Goal: Communication & Community: Answer question/provide support

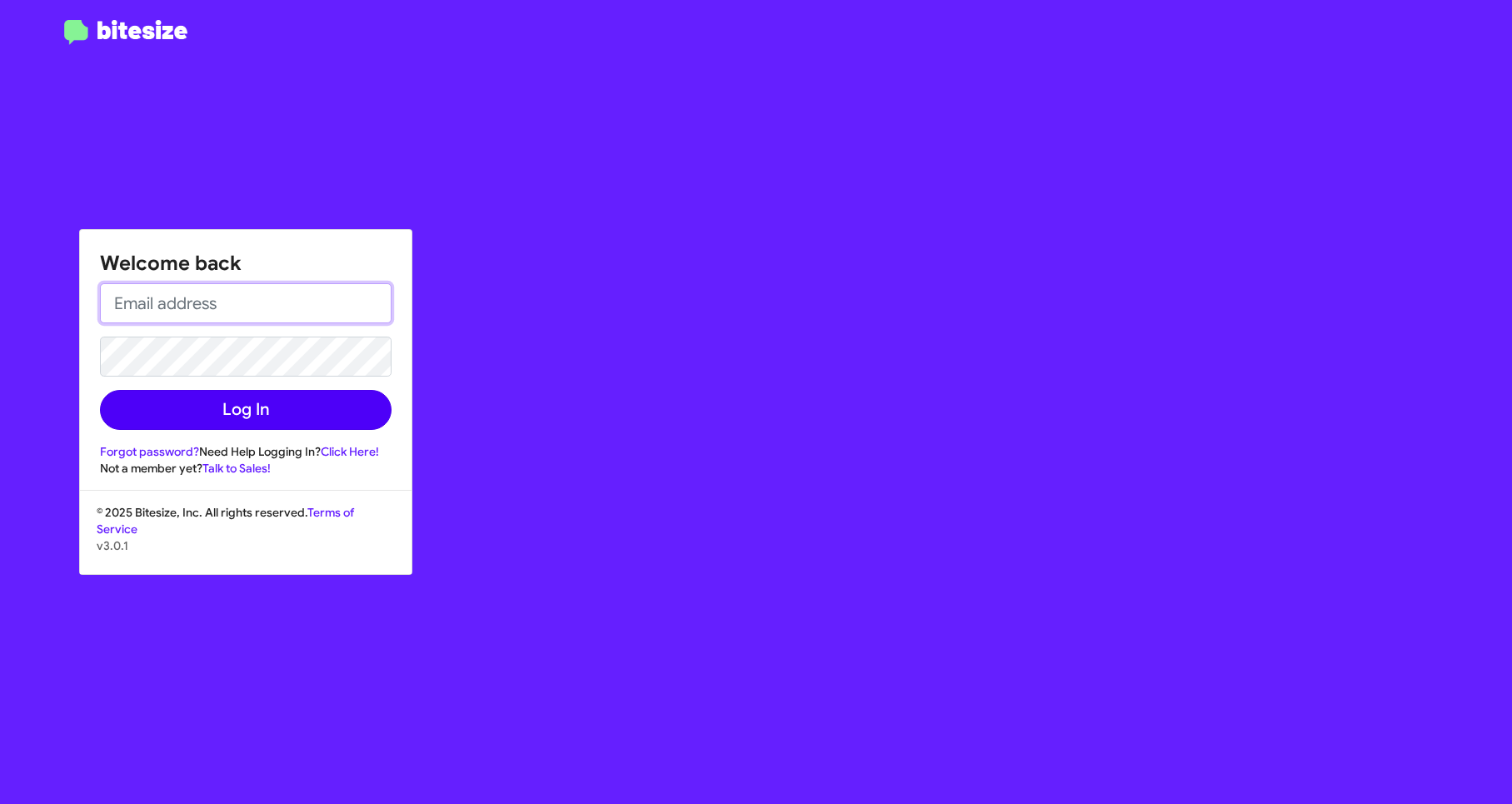
type input "[EMAIL_ADDRESS][PERSON_NAME][PERSON_NAME][DOMAIN_NAME]"
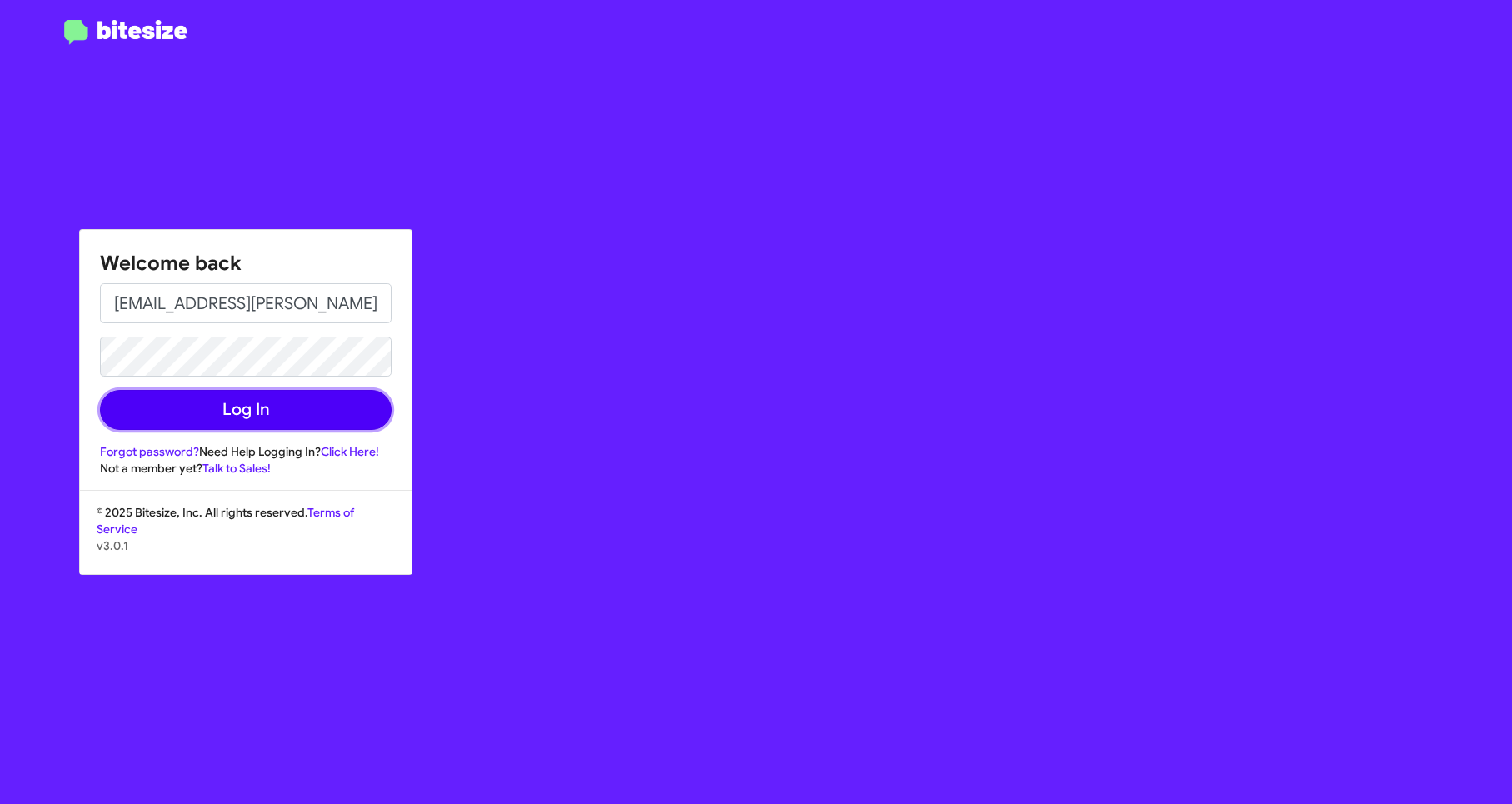
click at [249, 417] on button "Log In" at bounding box center [246, 409] width 292 height 40
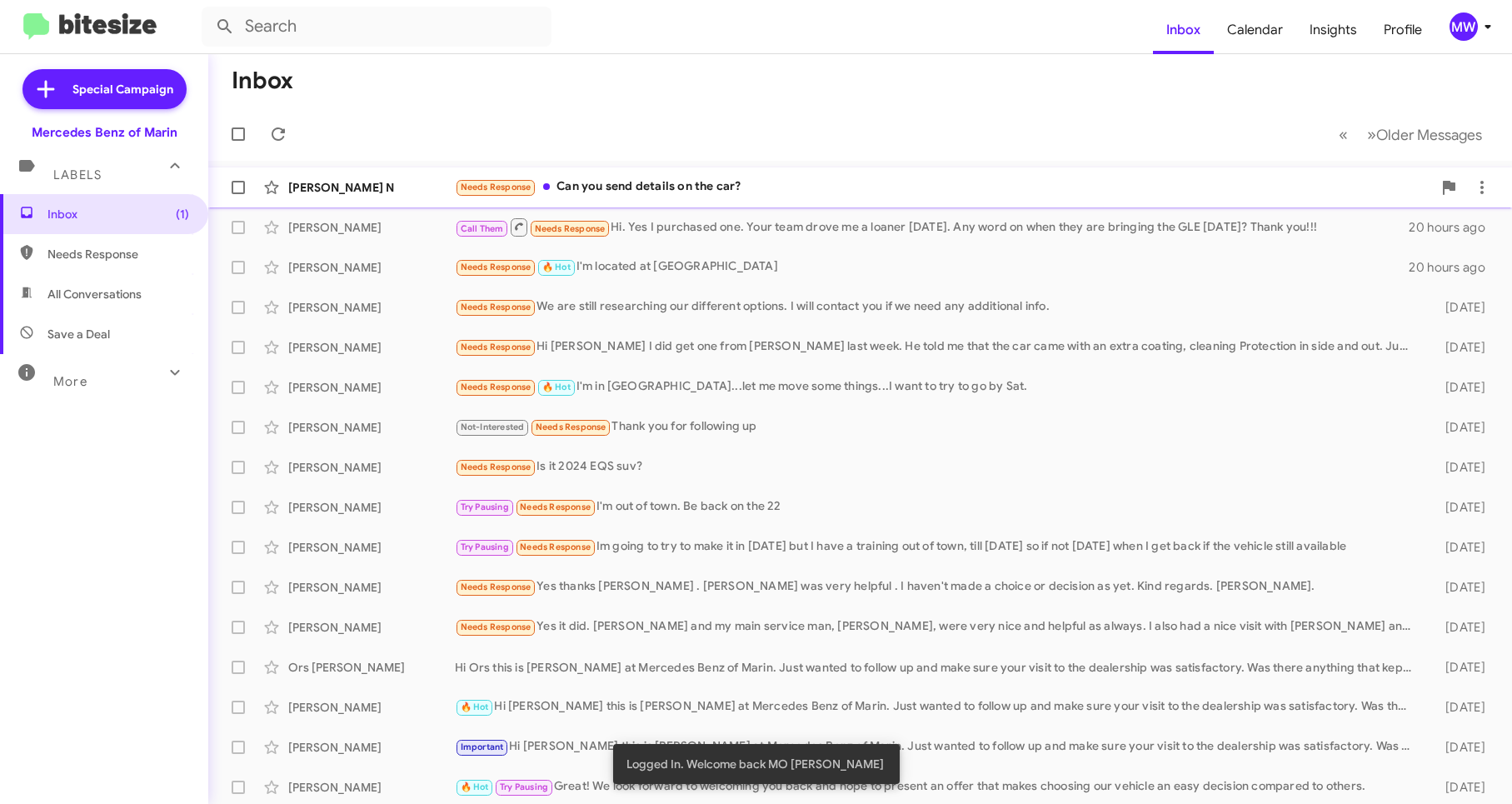
click at [674, 179] on div "Needs Response Can you send details on the car?" at bounding box center [944, 187] width 977 height 19
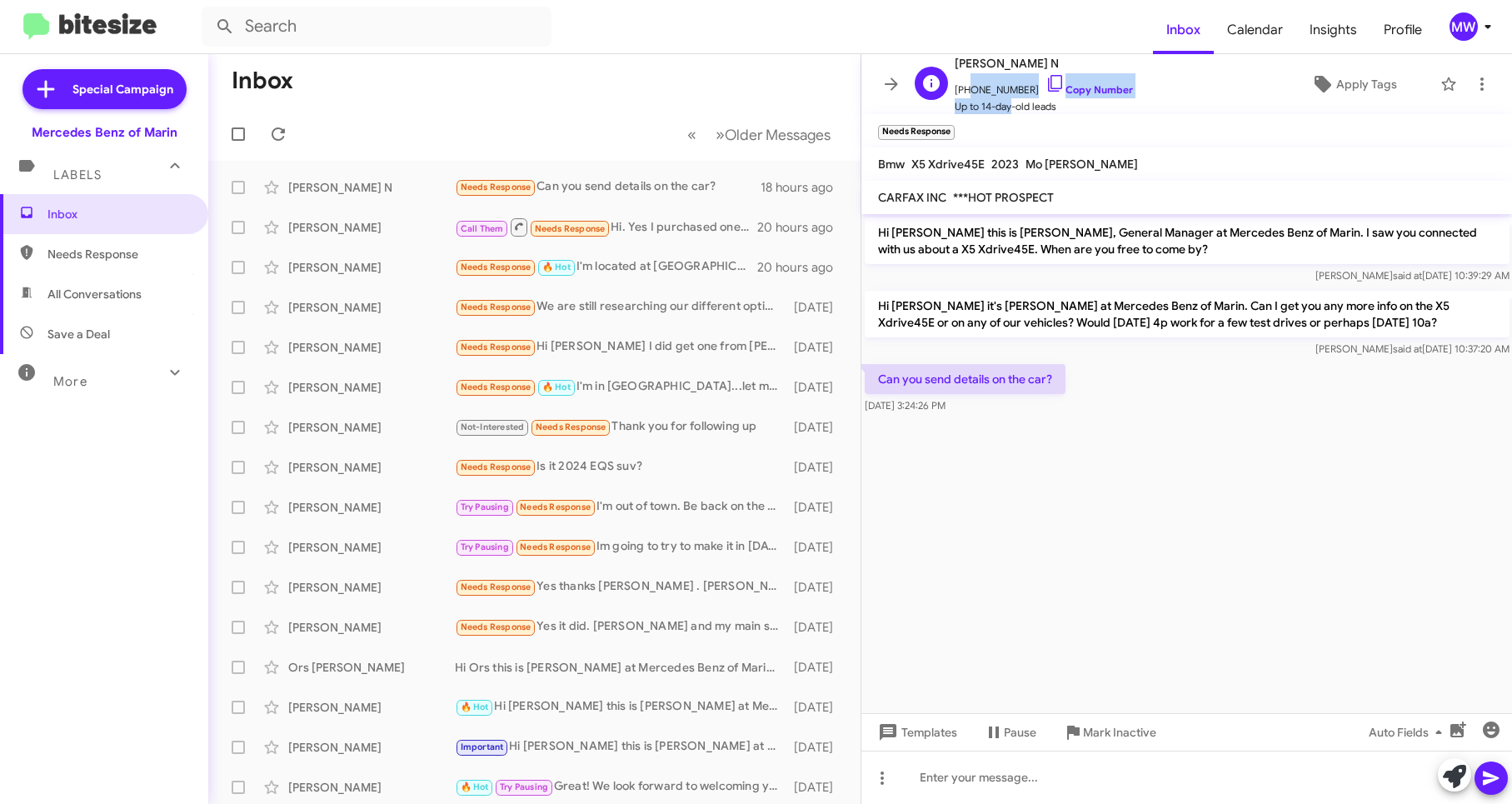
scroll to position [1, 0]
drag, startPoint x: 964, startPoint y: 89, endPoint x: 1018, endPoint y: 95, distance: 54.3
click at [1018, 95] on span "[PHONE_NUMBER] Copy Number" at bounding box center [1044, 85] width 179 height 25
copy span "6502960577"
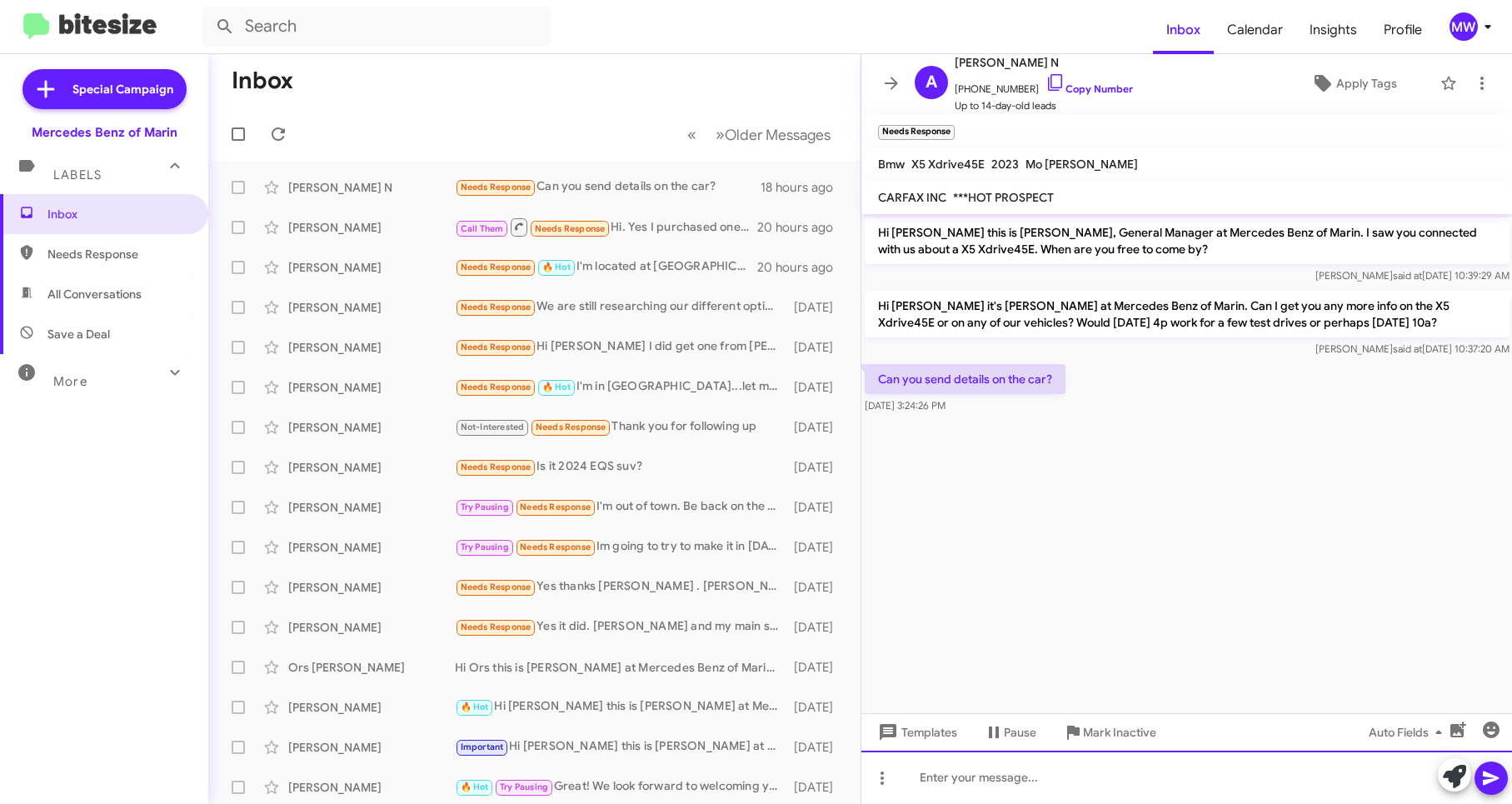
click at [1007, 776] on div at bounding box center [1187, 777] width 651 height 53
paste div
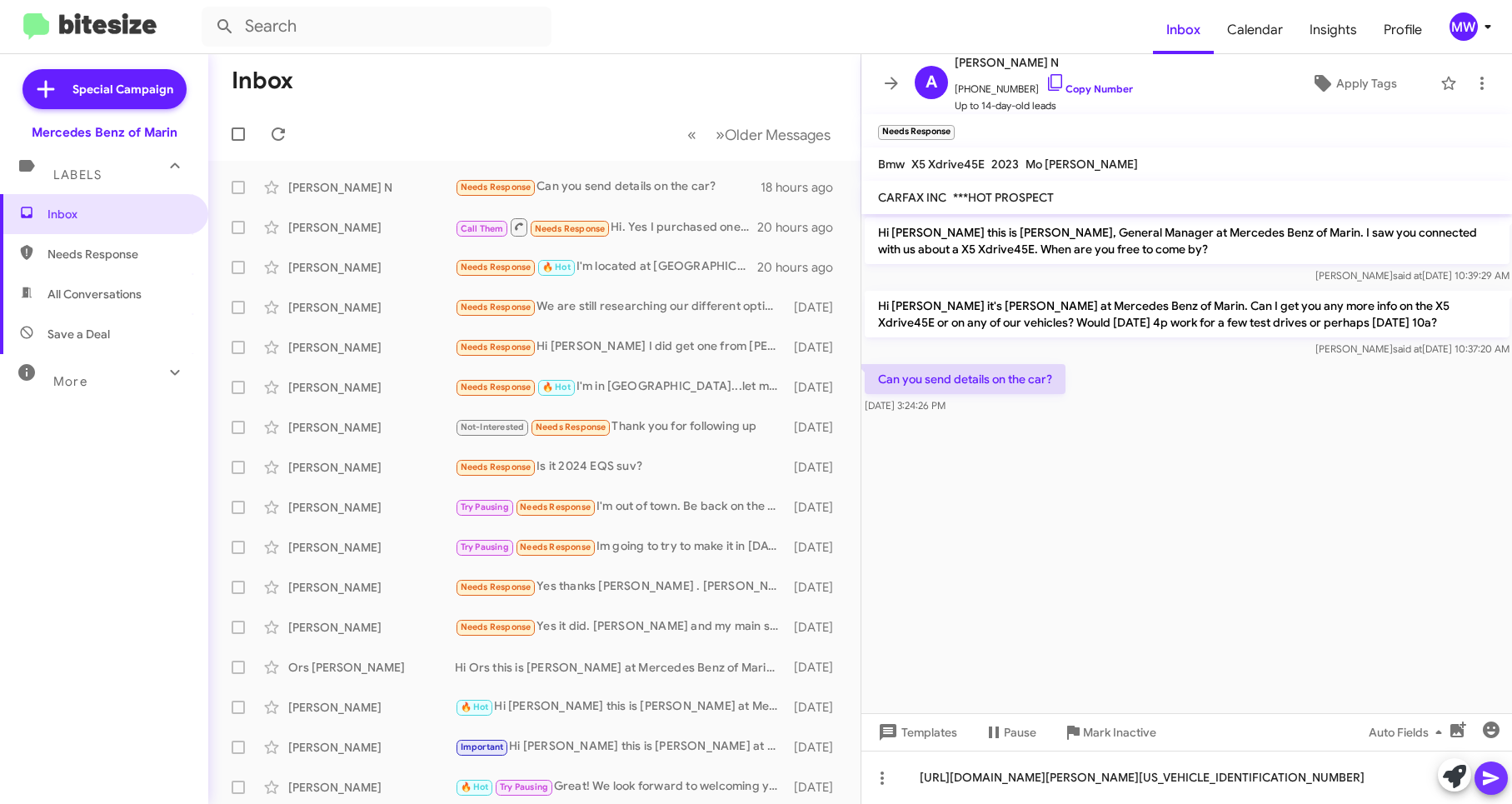
click at [1500, 779] on icon at bounding box center [1491, 777] width 20 height 20
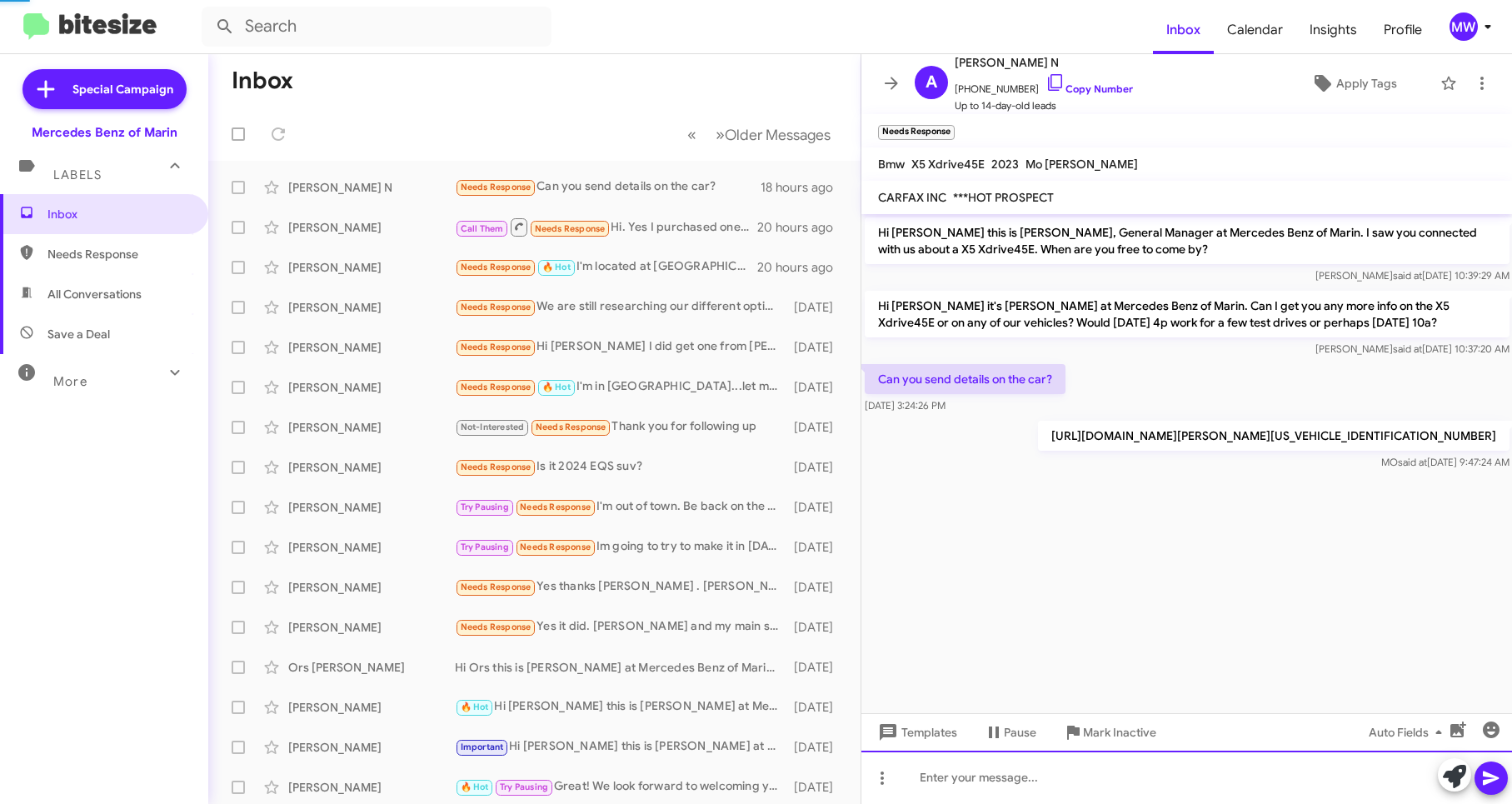
click at [1127, 789] on div at bounding box center [1187, 777] width 651 height 53
